Goal: Check status: Check status

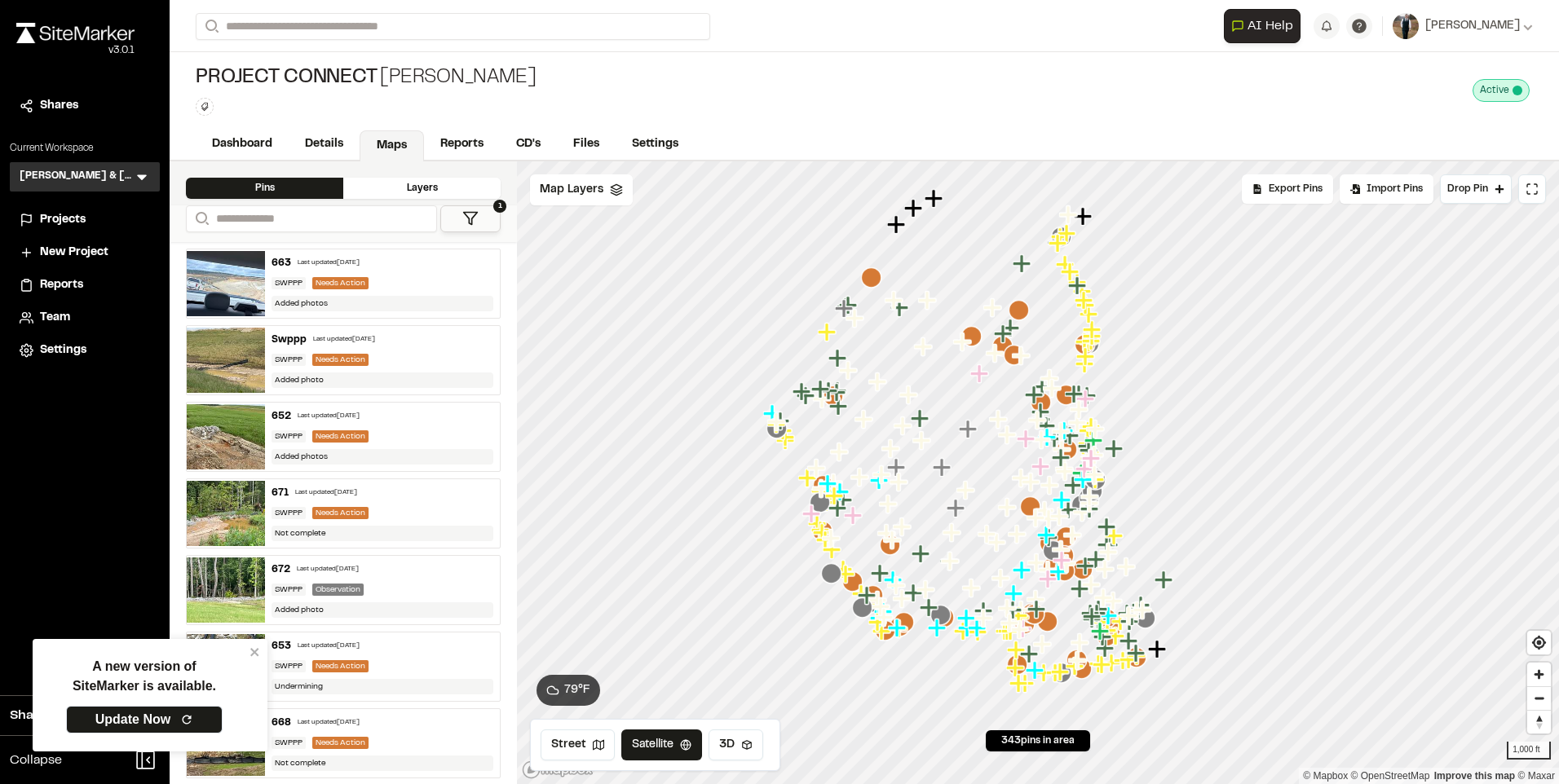
click at [330, 270] on div "663 Last updated [DATE] SWPPP Needs Action Added photos" at bounding box center [382, 283] width 235 height 69
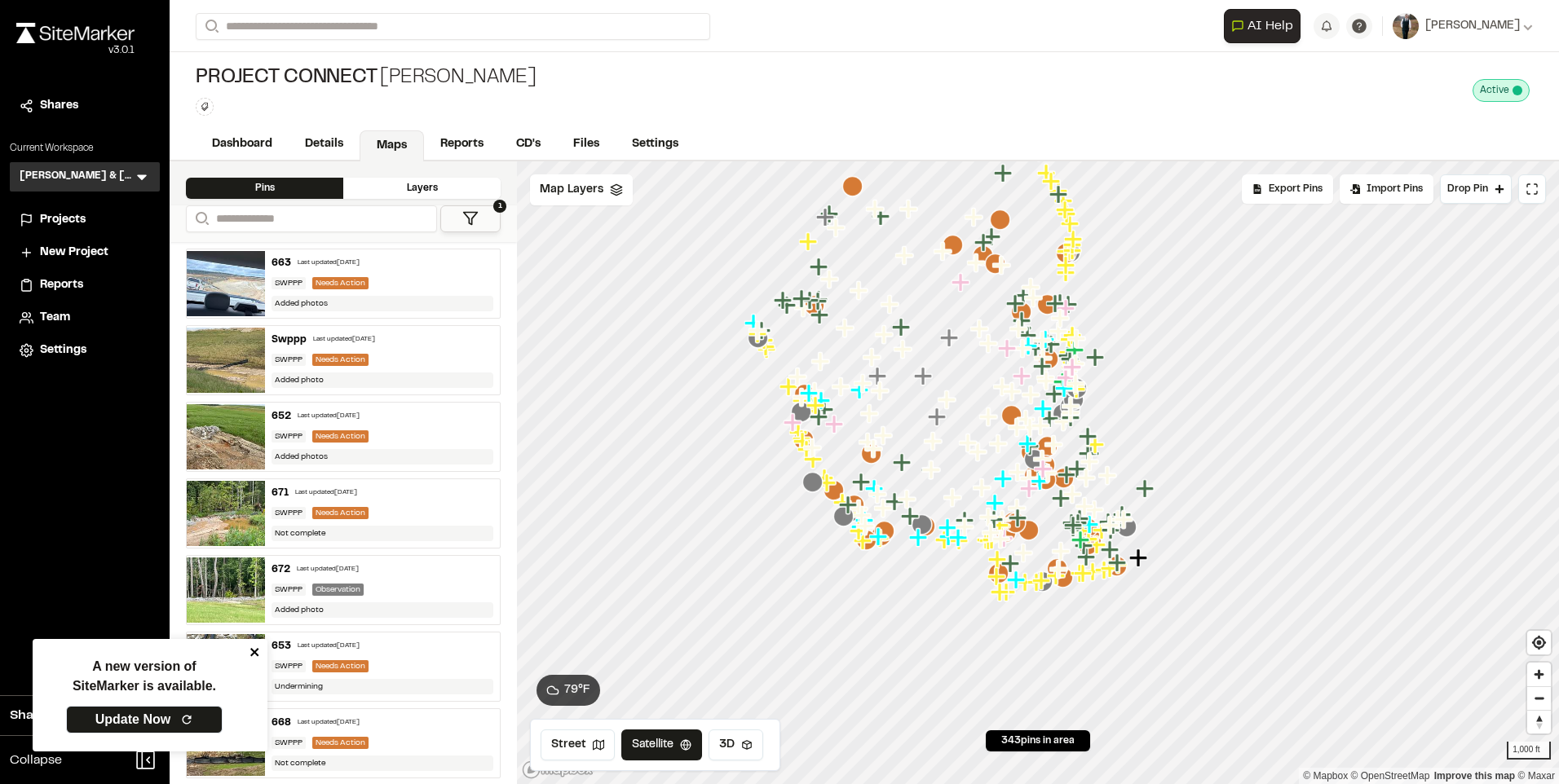
click at [254, 651] on icon "close" at bounding box center [254, 652] width 8 height 8
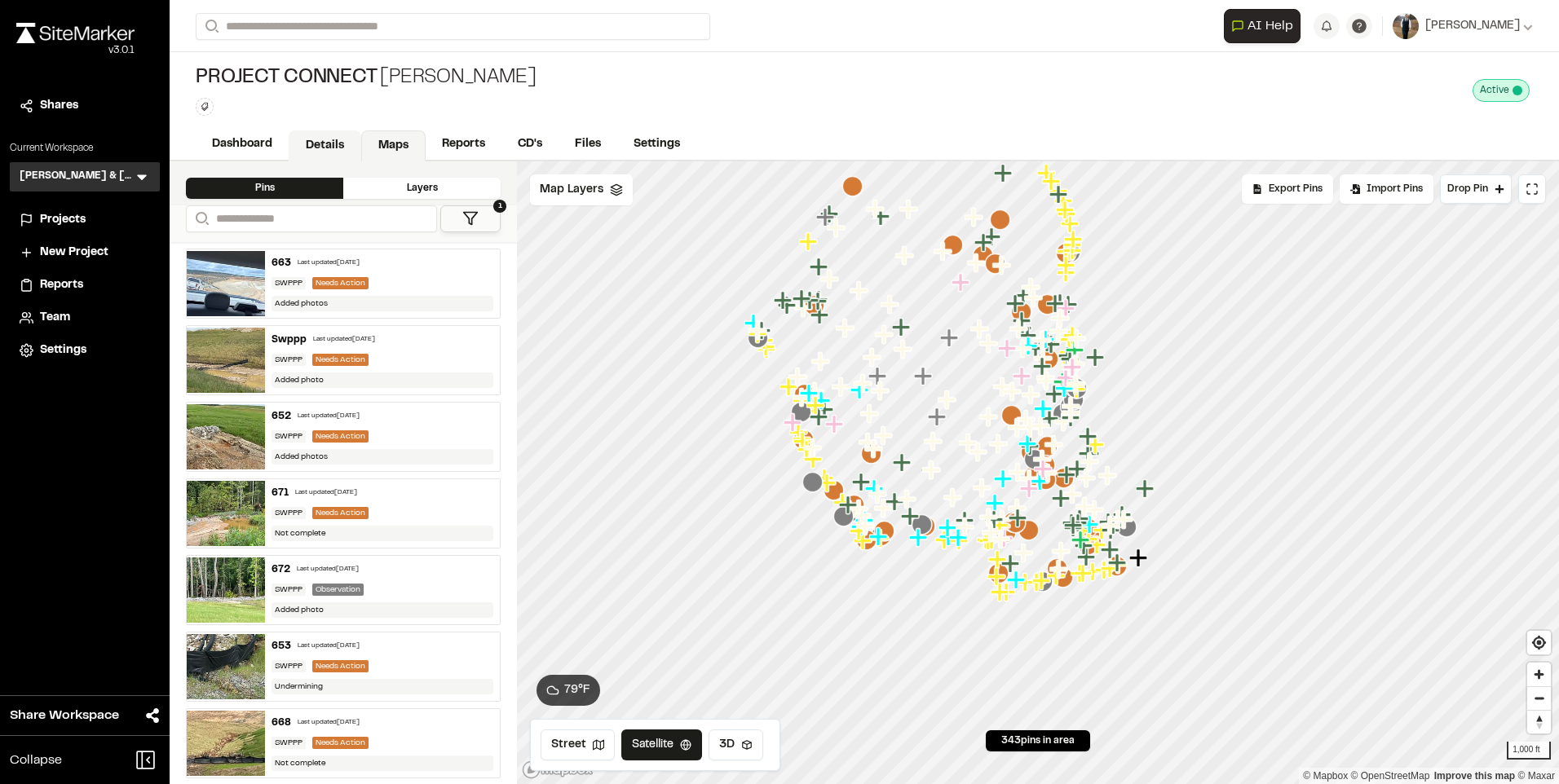
click at [333, 133] on link "Details" at bounding box center [325, 145] width 73 height 31
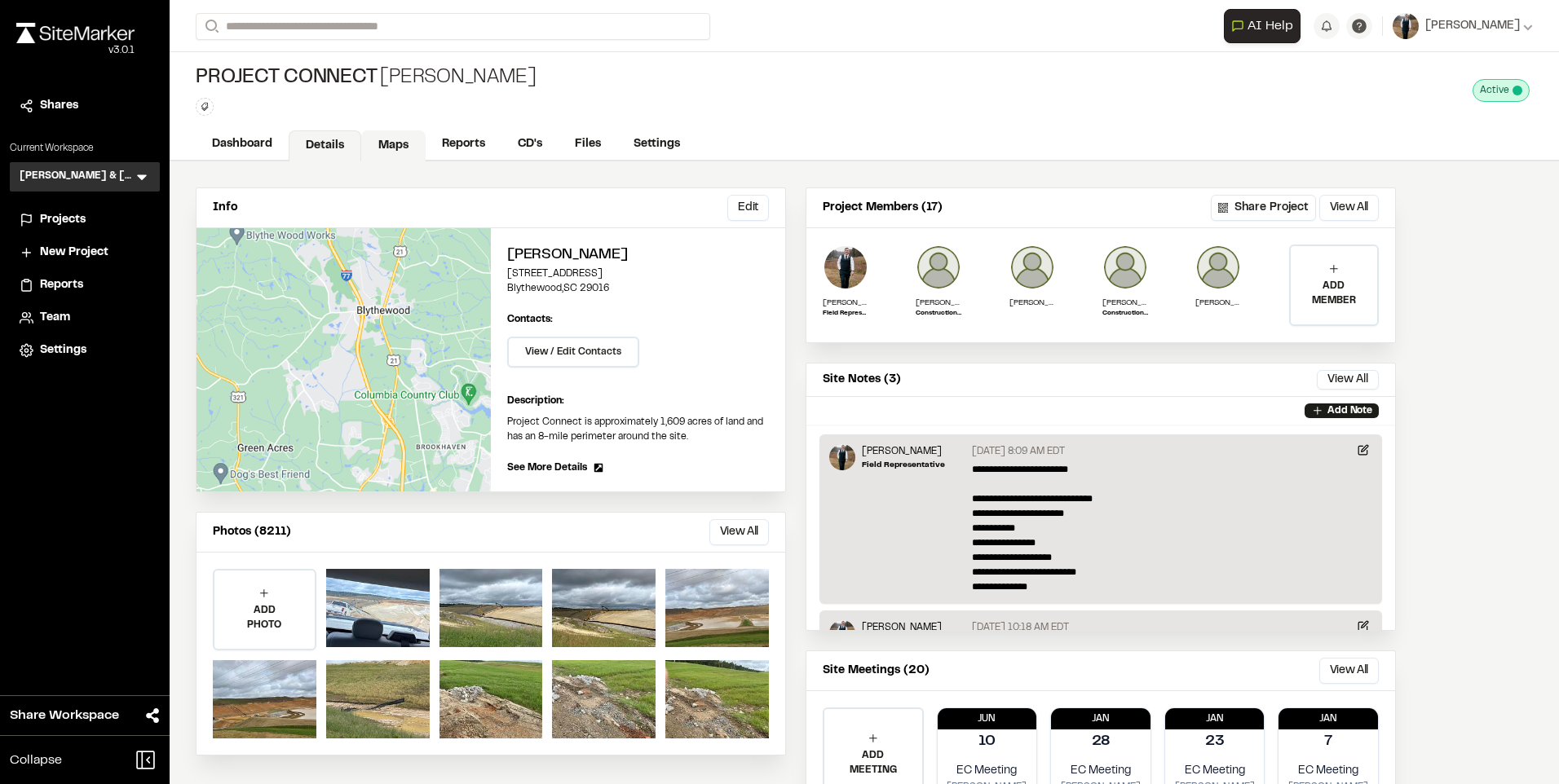
click at [387, 153] on link "Maps" at bounding box center [394, 145] width 64 height 31
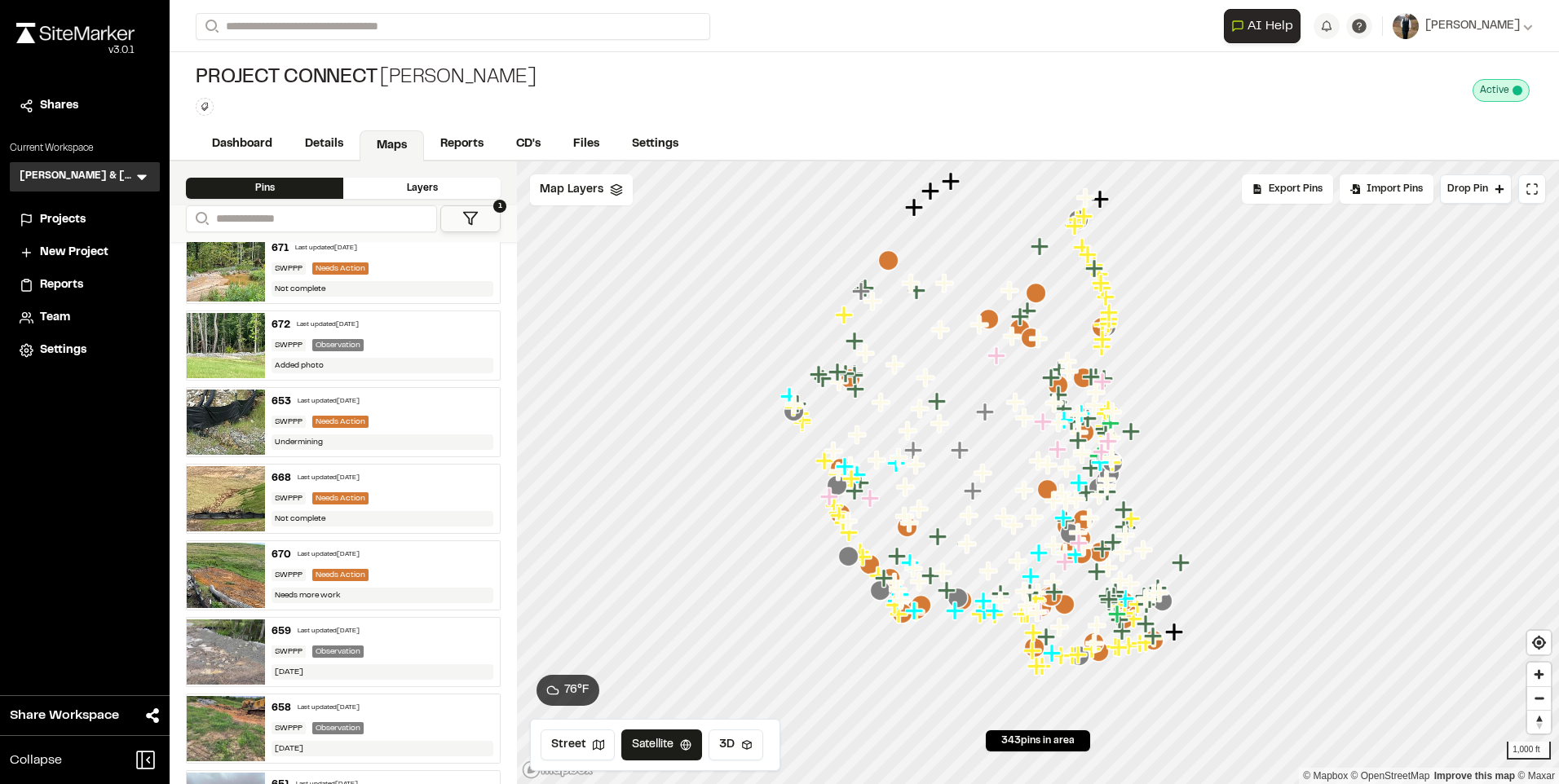
scroll to position [408, 0]
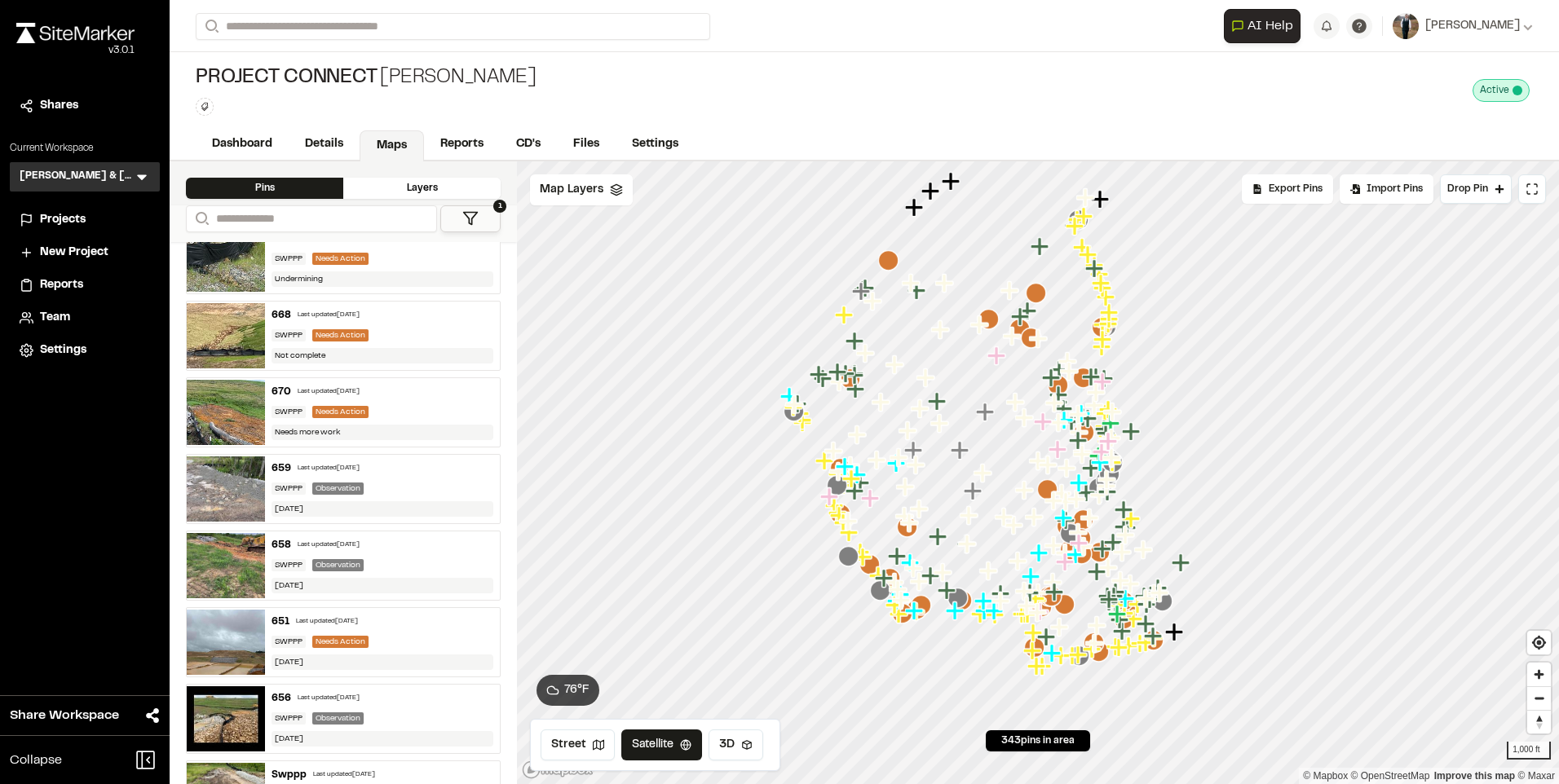
click at [360, 471] on div "Last updated [DATE]" at bounding box center [328, 469] width 62 height 9
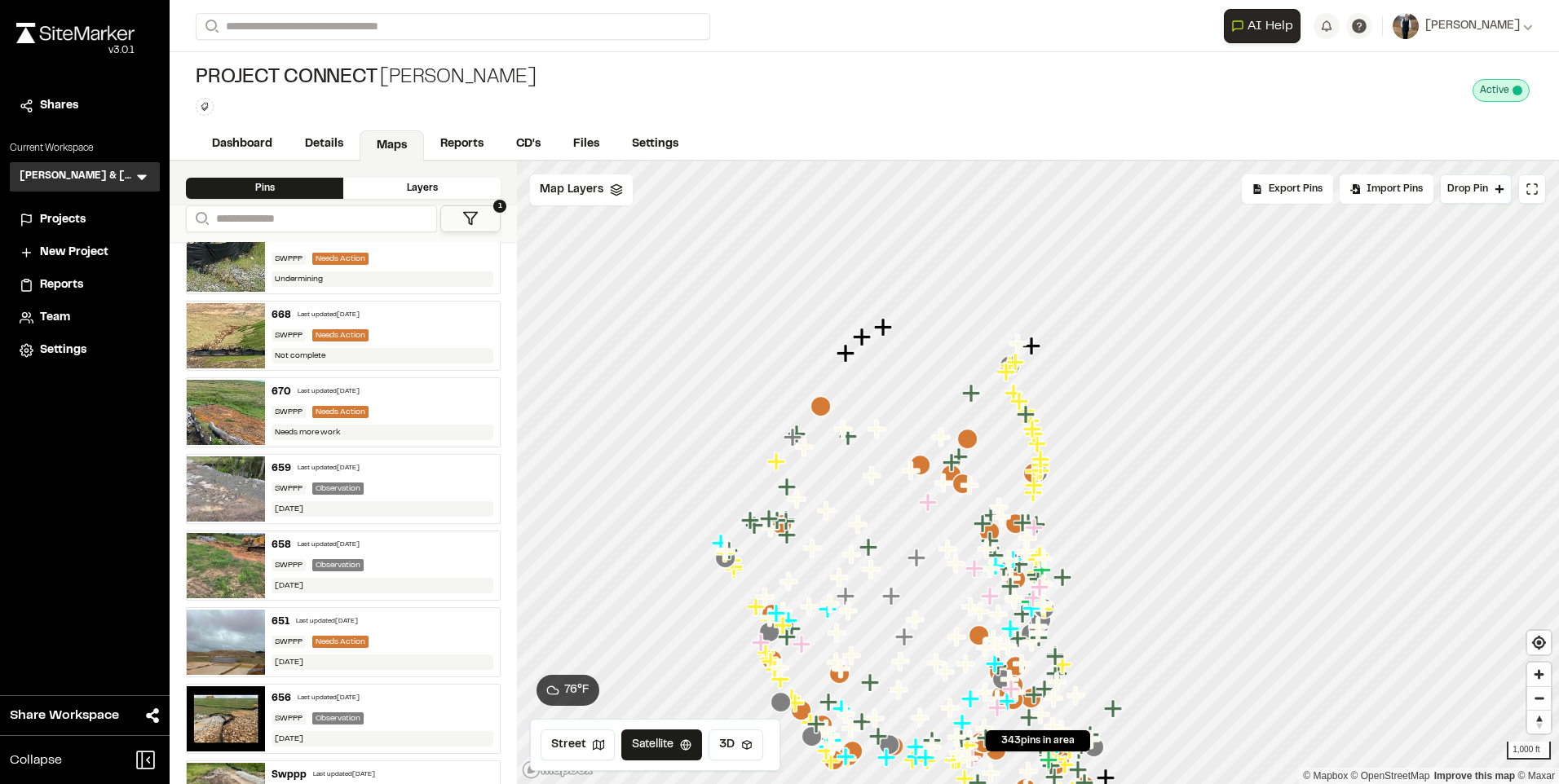
click at [340, 554] on div "658 Last updated [DATE] SWPPP Observation [DATE]" at bounding box center [382, 565] width 235 height 69
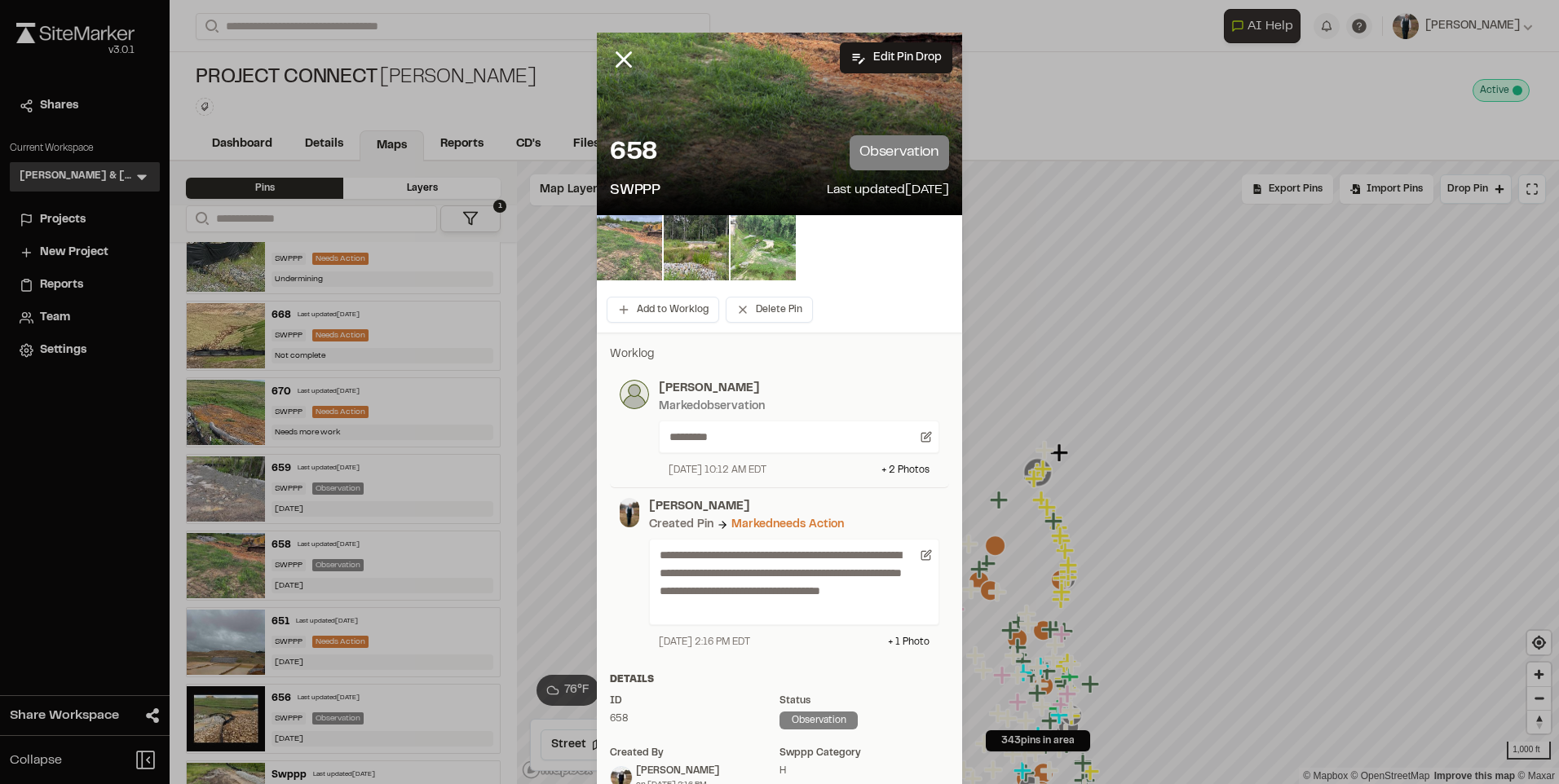
click at [628, 242] on img at bounding box center [629, 247] width 65 height 65
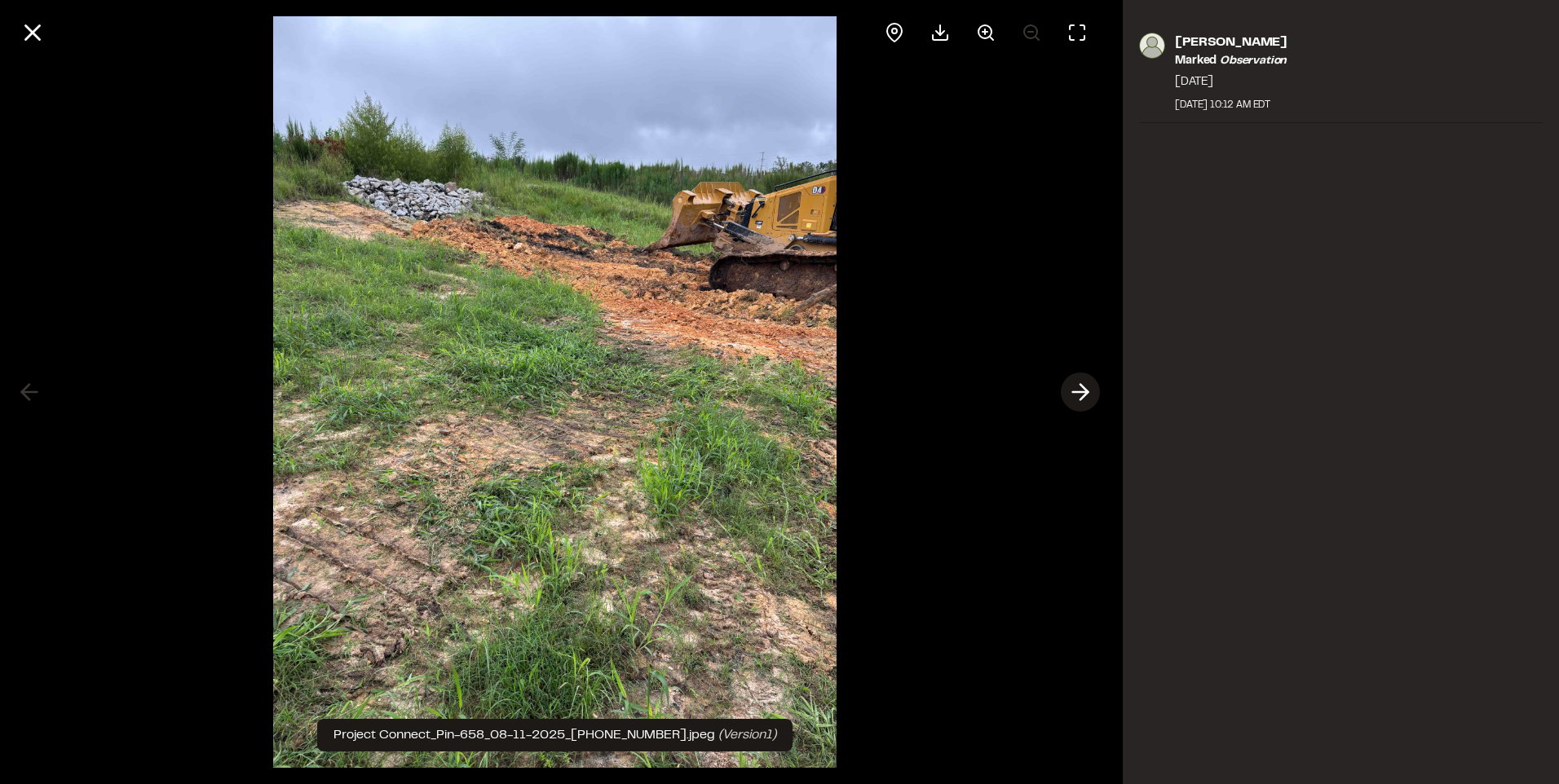
click at [1080, 387] on icon at bounding box center [1081, 392] width 26 height 27
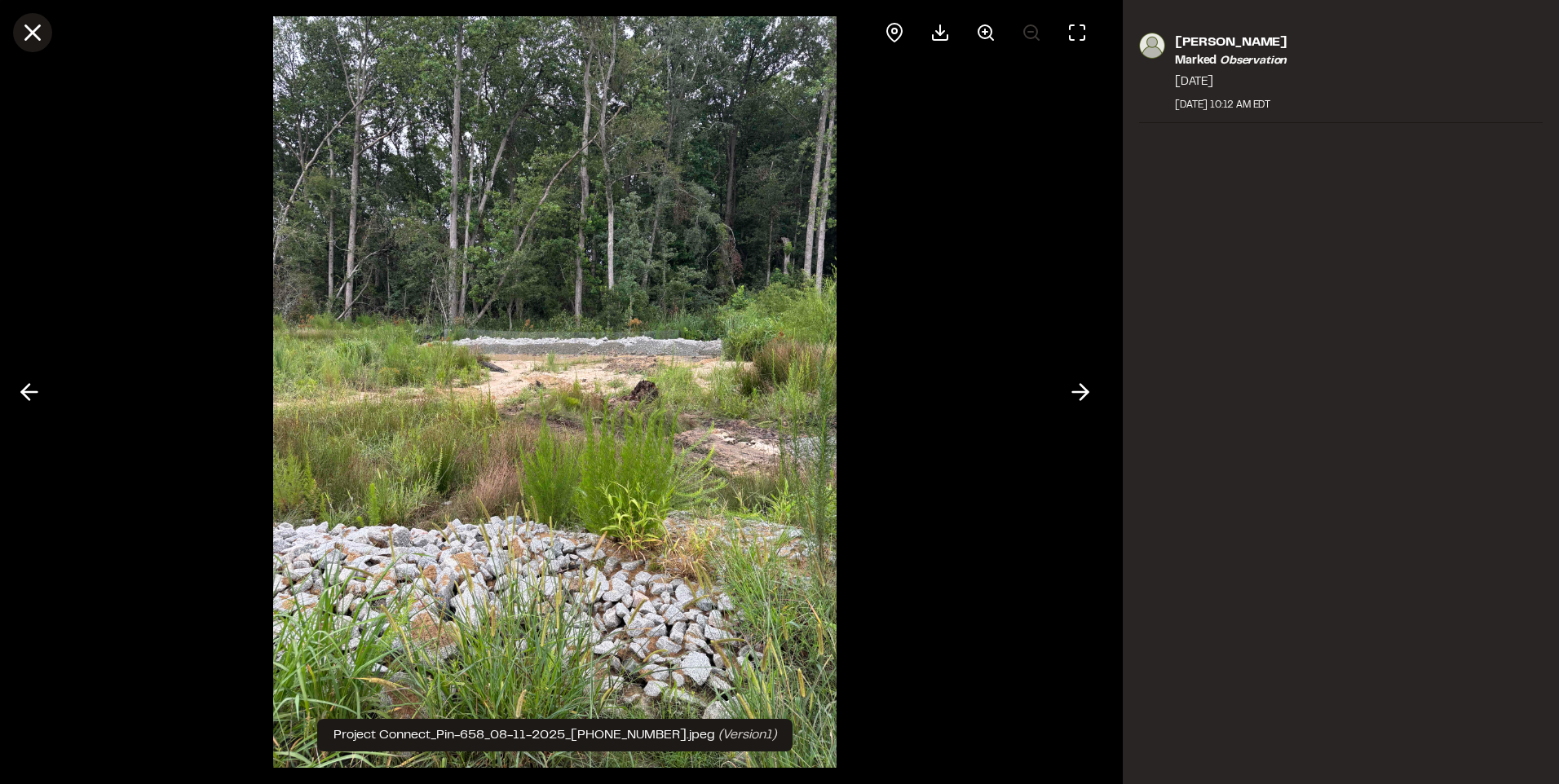
click at [45, 35] on icon at bounding box center [32, 32] width 27 height 27
